Goal: Task Accomplishment & Management: Manage account settings

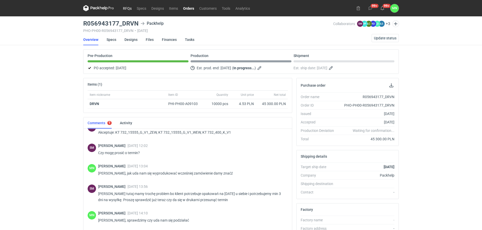
click at [126, 7] on link "RFQs" at bounding box center [127, 8] width 14 height 6
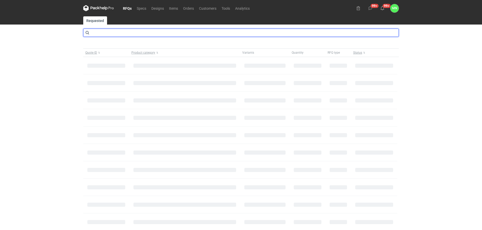
click at [115, 31] on input "text" at bounding box center [240, 33] width 315 height 8
type input "cbse"
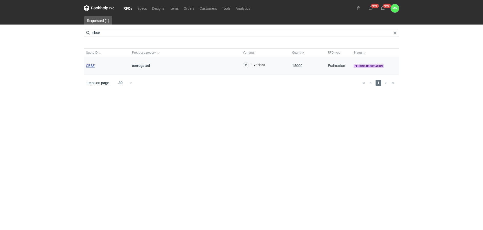
click at [92, 67] on span "CBSE" at bounding box center [90, 66] width 9 height 4
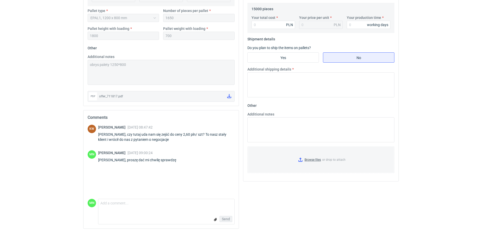
scroll to position [178, 0]
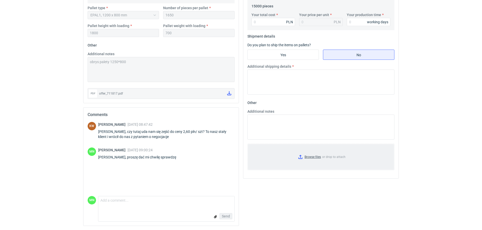
click at [318, 158] on input "Browse files or drop to attach" at bounding box center [321, 157] width 146 height 26
click at [177, 204] on textarea "Comment message" at bounding box center [166, 202] width 136 height 11
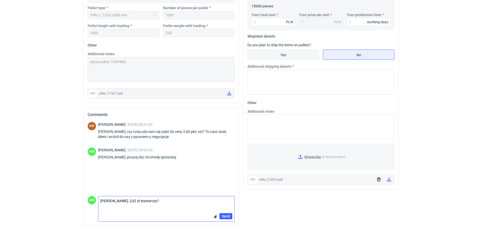
type textarea "Pani Klaudio, 2,62 zł wystarczy?"
click at [287, 50] on input "Yes" at bounding box center [282, 55] width 71 height 10
radio input "true"
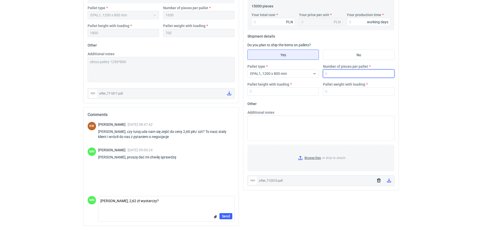
click at [330, 71] on input "Number of pieces per pallet" at bounding box center [358, 74] width 71 height 8
type input "1650"
type input "1800"
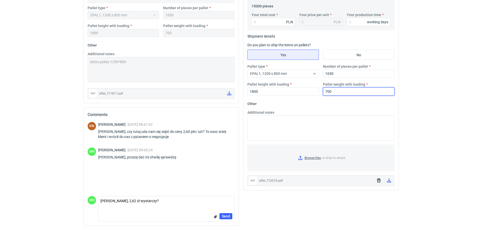
type input "700"
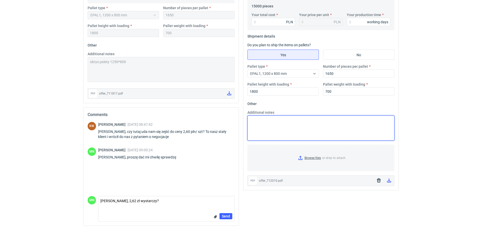
click at [269, 127] on textarea "Additional notes" at bounding box center [320, 128] width 147 height 25
paste textarea "obrys palety 1250*800"
type textarea "obrys palety 1250*800"
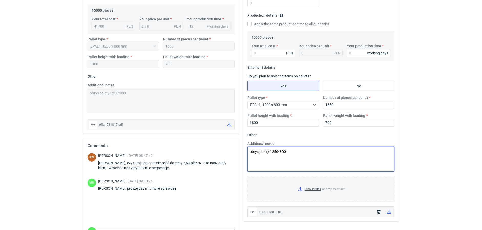
scroll to position [146, 0]
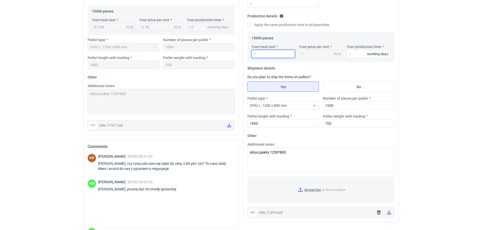
click at [263, 53] on input "Your total cost" at bounding box center [273, 54] width 44 height 8
click at [271, 55] on input "Your total cost" at bounding box center [273, 54] width 44 height 8
type input "39300"
type input "2.62"
type input "39300"
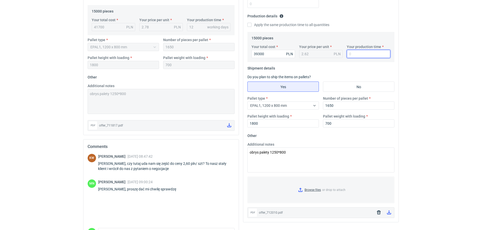
click at [362, 51] on input "Your production time" at bounding box center [369, 54] width 44 height 8
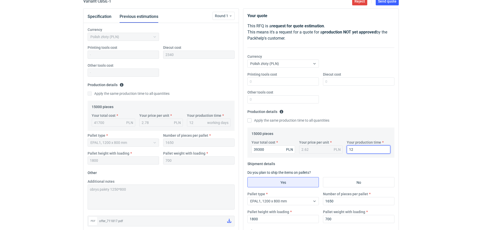
scroll to position [50, 0]
type input "12"
click at [344, 79] on input "Diecut cost" at bounding box center [358, 82] width 71 height 8
type input "2340"
click at [398, 63] on div "Your quote This RFQ is a request for quote estimation . This means it's a reque…" at bounding box center [320, 163] width 155 height 309
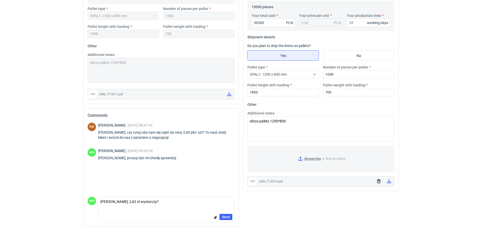
scroll to position [178, 0]
click at [165, 202] on textarea "Pani Klaudio, 2,62 zł wystarczy?" at bounding box center [166, 202] width 136 height 11
type textarea "Pani Klaudio, 2,62 zł wystarczy? proszę o informację :)"
click at [226, 216] on span "Send" at bounding box center [226, 217] width 8 height 4
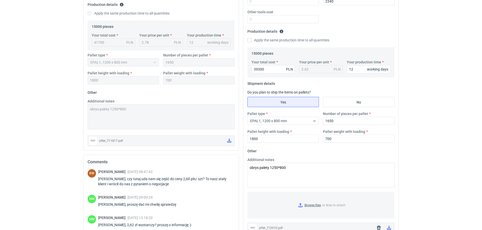
scroll to position [18, 0]
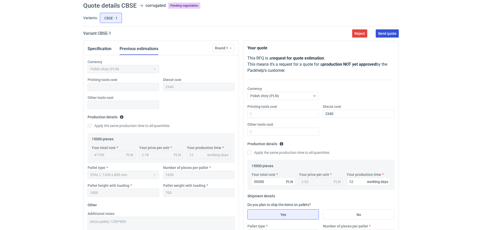
click at [395, 34] on span "Send quote" at bounding box center [387, 34] width 18 height 4
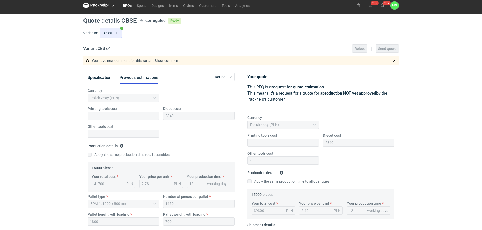
scroll to position [0, 0]
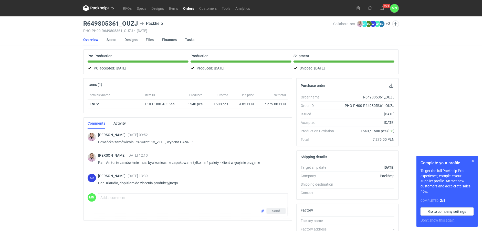
click at [188, 10] on link "Orders" at bounding box center [188, 8] width 16 height 6
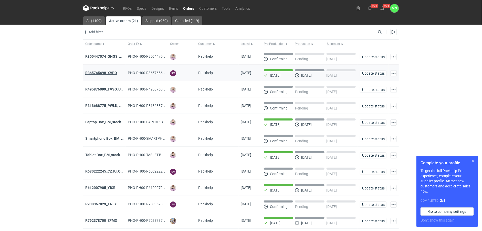
click at [109, 73] on strong "R365765698_XVBO" at bounding box center [101, 73] width 32 height 4
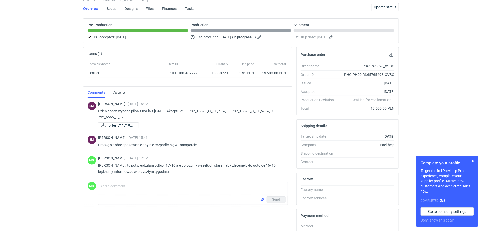
scroll to position [32, 0]
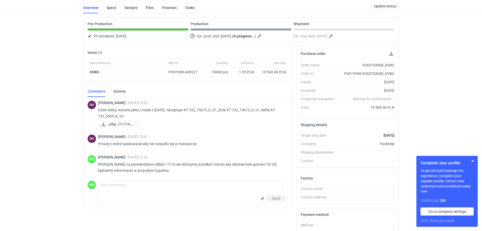
click at [270, 165] on p "Panie Sebastianie, tu potwierdziłam odbiór 17/10 ale dołożymy wszelkich starań …" at bounding box center [191, 167] width 186 height 12
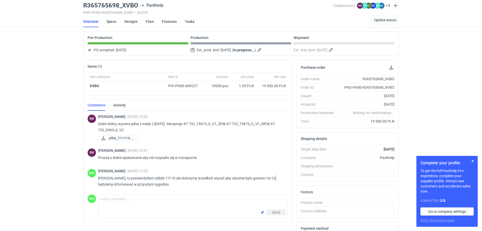
scroll to position [0, 0]
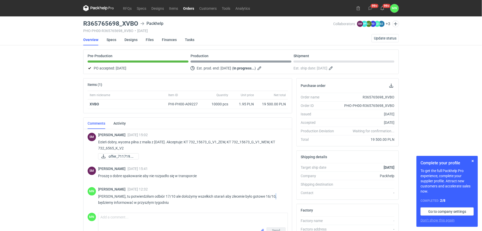
click at [189, 9] on link "Orders" at bounding box center [188, 8] width 16 height 6
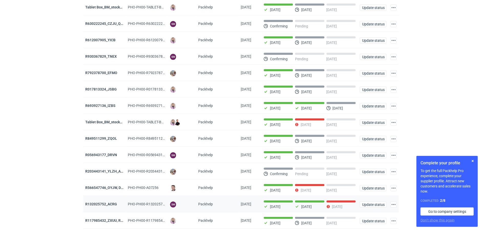
scroll to position [160, 0]
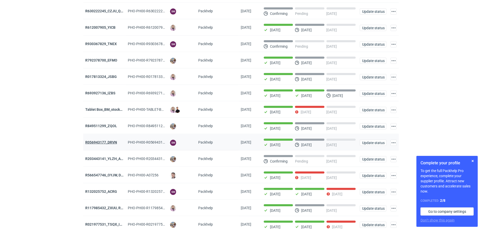
click at [111, 143] on strong "R056943177_DRVN" at bounding box center [101, 142] width 32 height 4
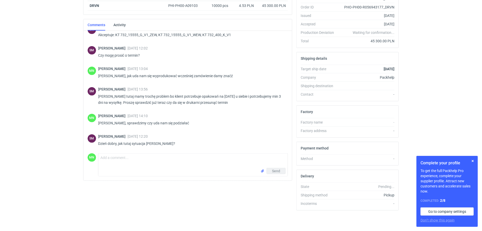
scroll to position [100, 0]
drag, startPoint x: 139, startPoint y: 121, endPoint x: 187, endPoint y: 114, distance: 48.3
click at [187, 114] on div "Małgorzata Nowotna 07 Oct 2025 14:10 Panie Sebastianie, sprawdzimy czy uda nam …" at bounding box center [191, 121] width 186 height 14
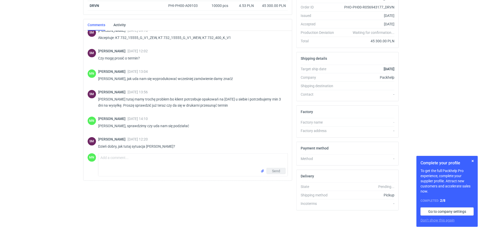
scroll to position [238, 0]
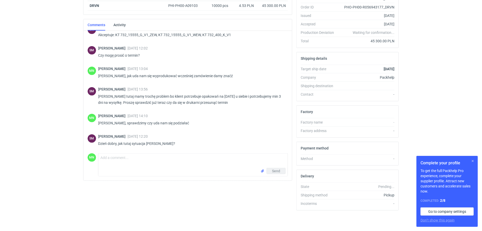
click at [474, 159] on button "button" at bounding box center [472, 161] width 6 height 6
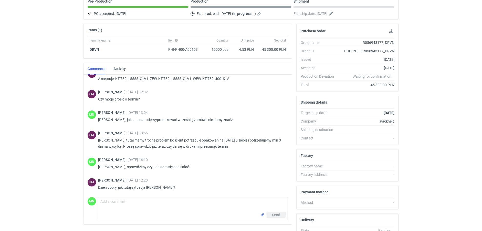
scroll to position [36, 0]
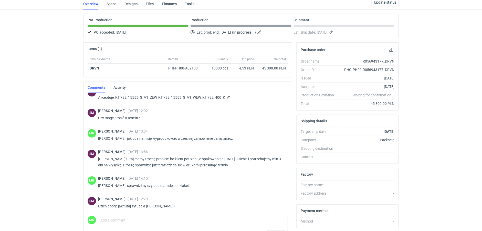
click at [23, 173] on div "RFQs Specs Designs Items Orders Customers Tools Analytics 99+ 99+ MN Małgorzata…" at bounding box center [241, 79] width 482 height 231
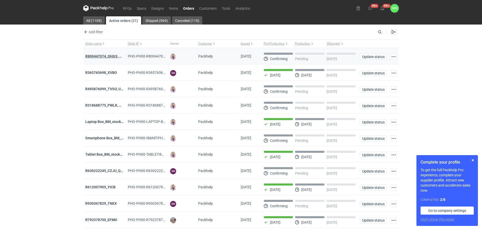
click at [110, 54] on strong "R800447074_QHGS, NYZC, DXPA, QBLZ" at bounding box center [117, 56] width 64 height 4
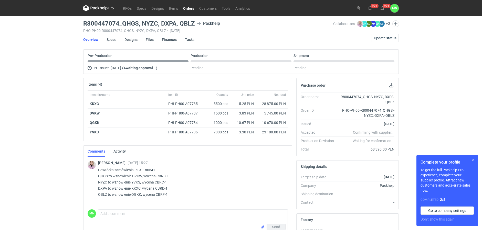
click at [472, 160] on button "button" at bounding box center [472, 160] width 6 height 6
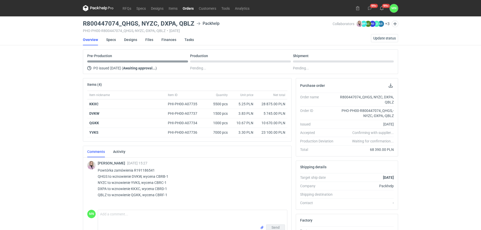
click at [190, 7] on link "Orders" at bounding box center [188, 8] width 16 height 6
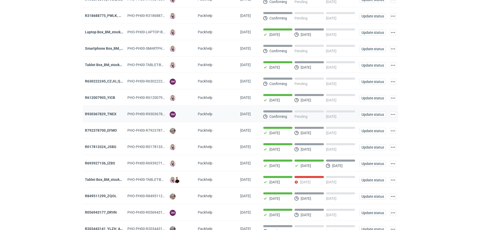
scroll to position [180, 0]
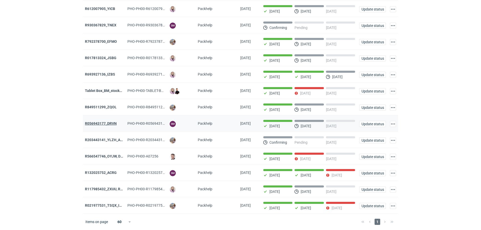
click at [113, 122] on strong "R056943177_DRVN" at bounding box center [101, 123] width 32 height 4
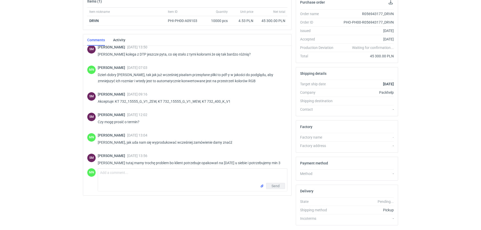
scroll to position [192, 0]
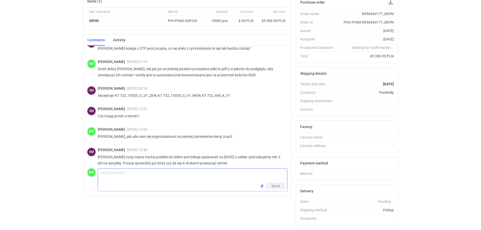
click at [147, 178] on textarea "Comment message" at bounding box center [192, 175] width 189 height 14
click at [143, 175] on textarea "Comment message" at bounding box center [192, 175] width 189 height 14
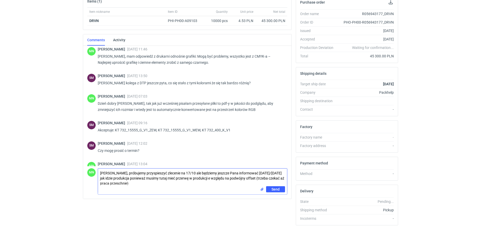
scroll to position [64, 0]
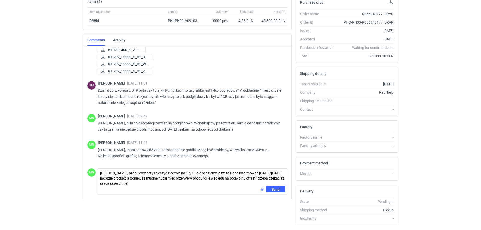
click at [179, 187] on div "Send" at bounding box center [192, 190] width 189 height 8
click at [177, 182] on textarea "[PERSON_NAME], próbujemy przyspieszyć zlecenie na 17/10 ale będziemy jeszcze Pa…" at bounding box center [192, 177] width 189 height 18
click at [237, 179] on textarea "[PERSON_NAME], próbujemy przyspieszyć zlecenie na 17/10 ale będziemy jeszcze Pa…" at bounding box center [192, 177] width 189 height 18
type textarea "[PERSON_NAME], próbujemy przyspieszyć zlecenie na 17/10 ale będziemy jeszcze Pa…"
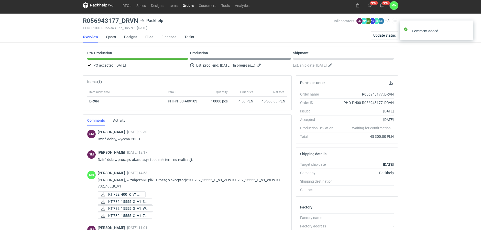
scroll to position [0, 0]
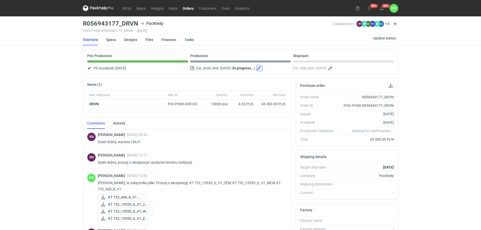
click at [263, 69] on button "button" at bounding box center [259, 68] width 6 height 6
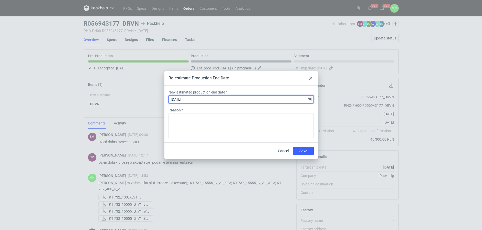
click at [310, 99] on input "[DATE]" at bounding box center [241, 99] width 145 height 8
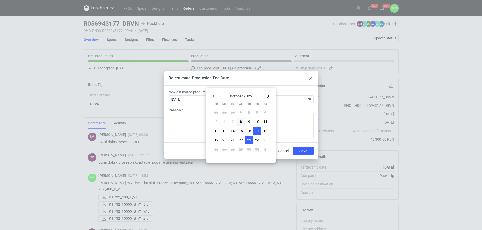
click at [259, 133] on button "17" at bounding box center [257, 131] width 8 height 8
type input "[DATE]"
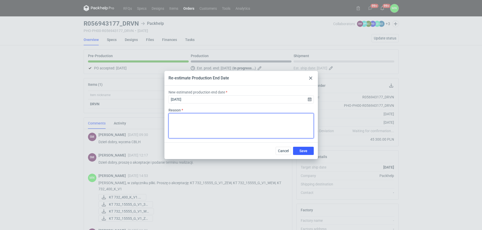
click at [258, 126] on textarea "Reason" at bounding box center [241, 125] width 145 height 25
type textarea "."
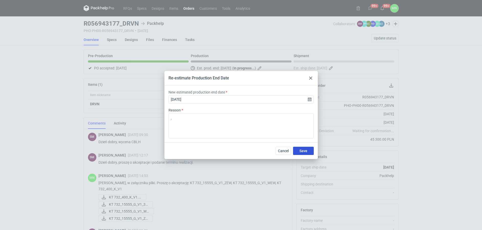
click at [297, 150] on button "Save" at bounding box center [303, 151] width 21 height 8
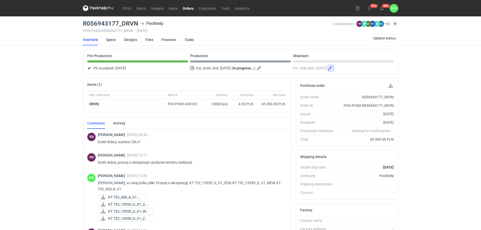
click at [334, 69] on button "button" at bounding box center [331, 68] width 6 height 6
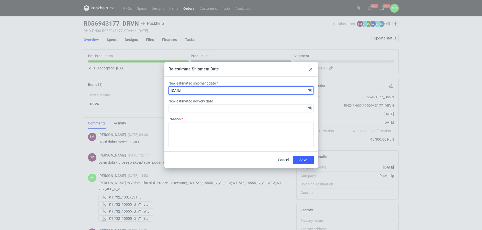
click at [309, 89] on input "[DATE]" at bounding box center [241, 90] width 145 height 8
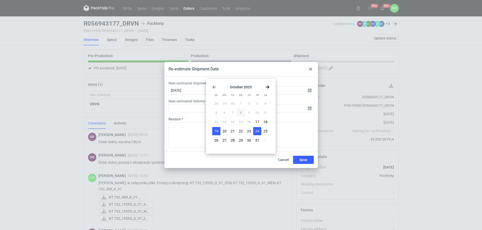
click at [220, 131] on button "19" at bounding box center [216, 131] width 8 height 8
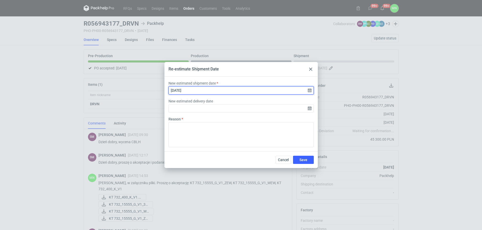
click at [312, 89] on input "[DATE]" at bounding box center [241, 90] width 145 height 8
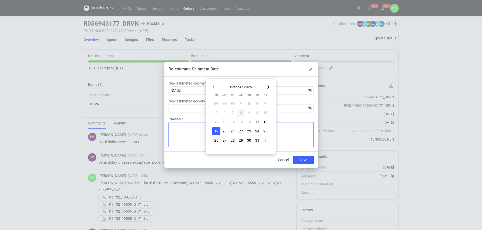
click at [228, 129] on button "20" at bounding box center [225, 131] width 8 height 8
type input "[DATE]"
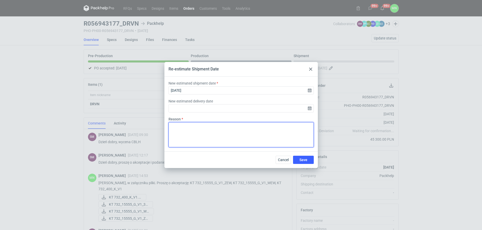
click at [261, 132] on textarea "Reason" at bounding box center [241, 134] width 145 height 25
type textarea "."
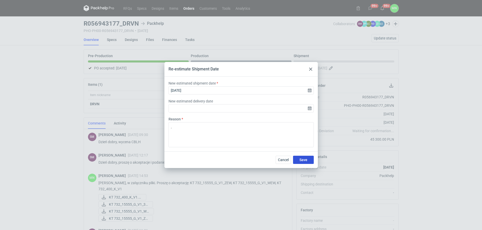
click at [299, 159] on button "Save" at bounding box center [303, 160] width 21 height 8
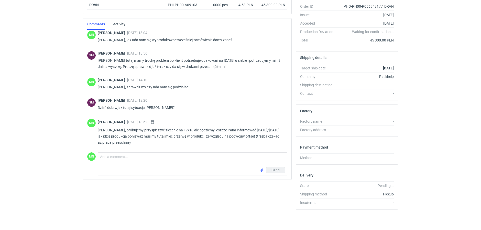
scroll to position [271, 0]
